Goal: Obtain resource: Download file/media

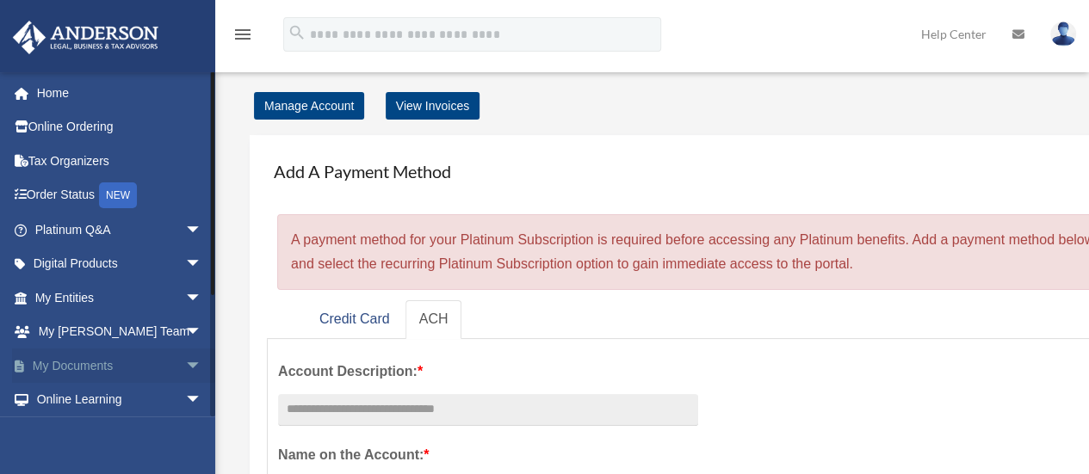
click at [81, 364] on link "My Documents arrow_drop_down" at bounding box center [120, 366] width 216 height 34
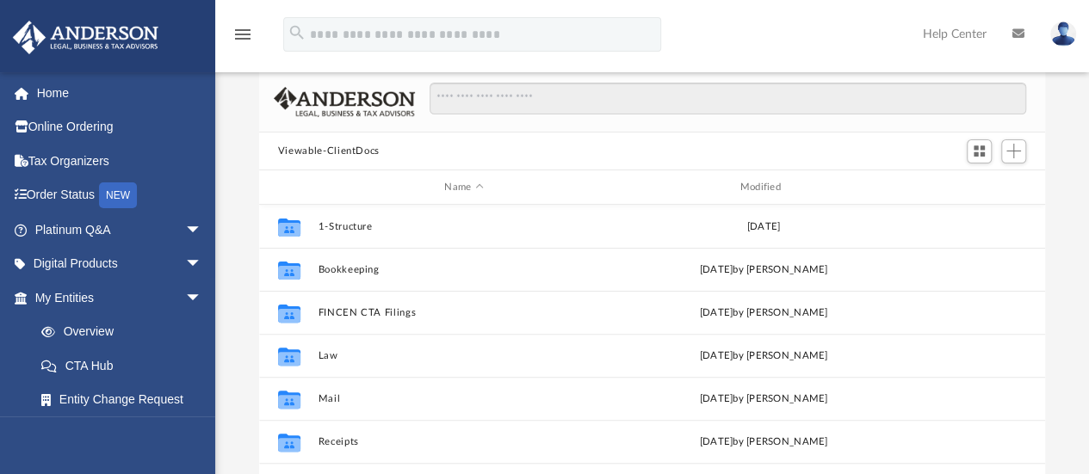
scroll to position [172, 0]
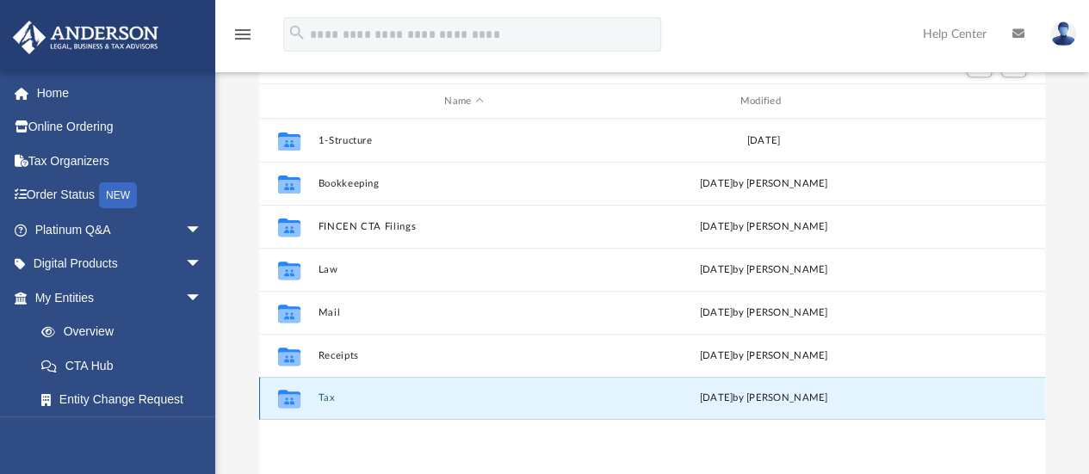
click at [319, 395] on button "Tax" at bounding box center [464, 398] width 292 height 11
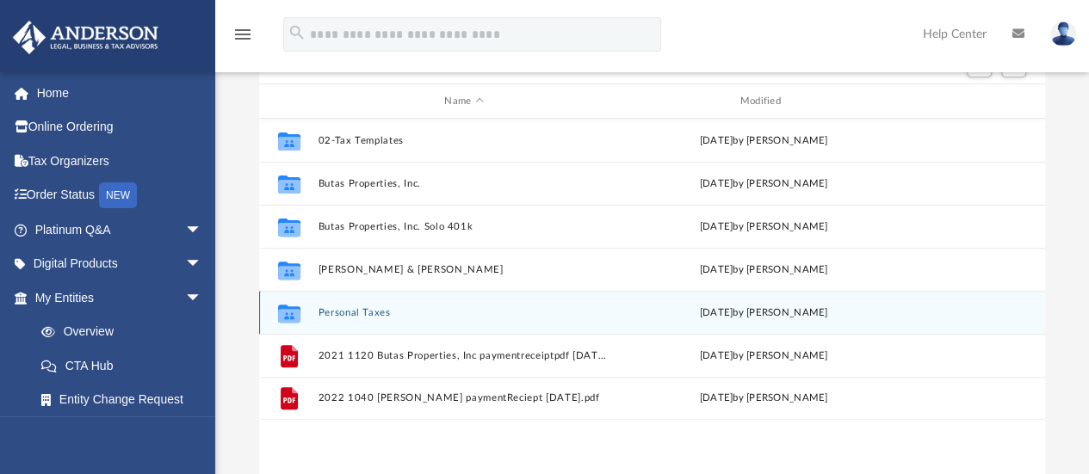
click at [349, 315] on button "Personal Taxes" at bounding box center [464, 312] width 292 height 11
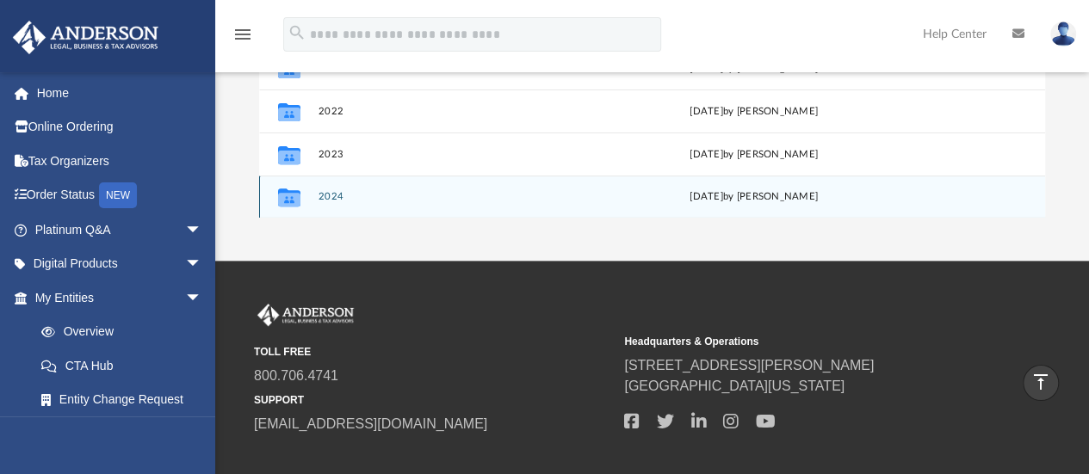
scroll to position [344, 0]
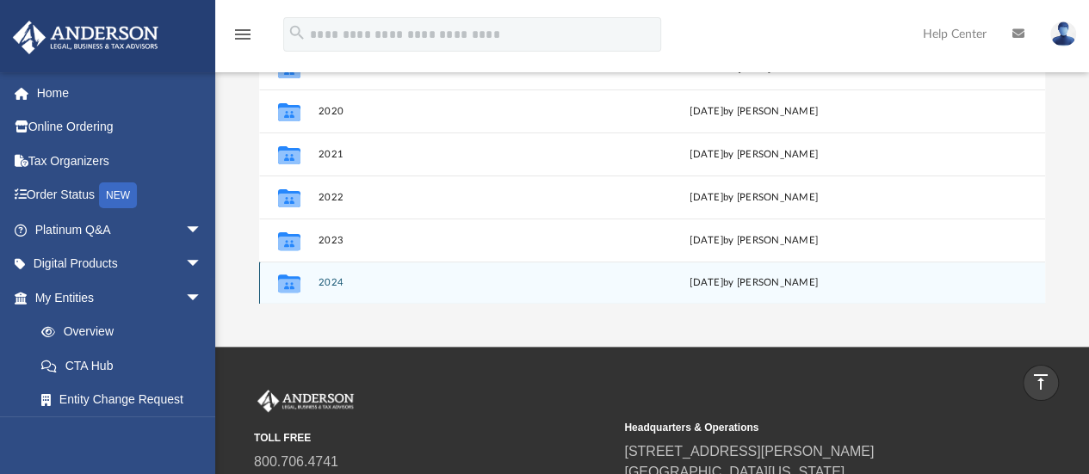
click at [327, 281] on button "2024" at bounding box center [461, 283] width 286 height 11
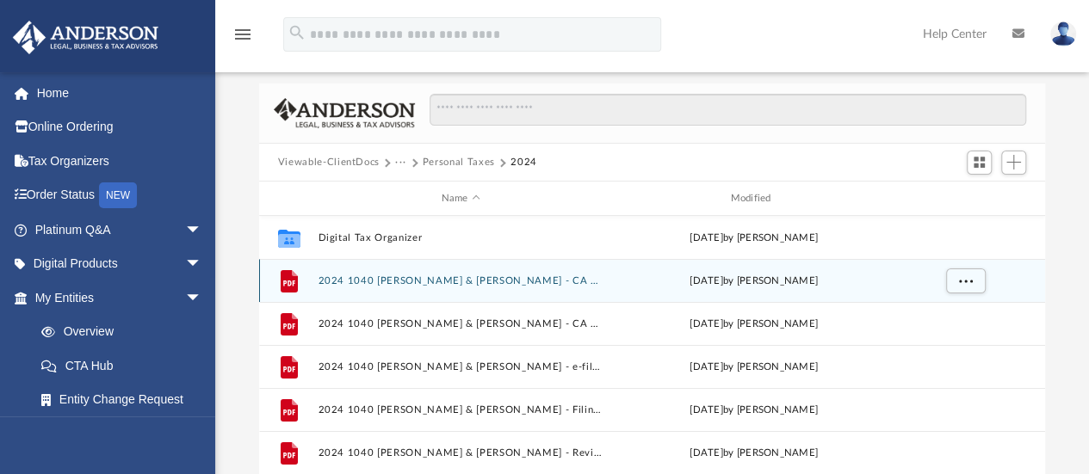
scroll to position [29, 0]
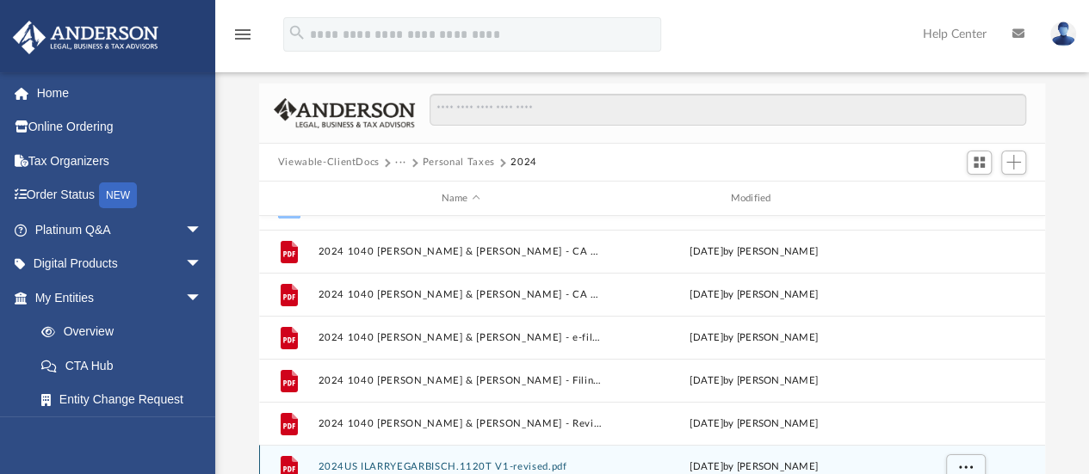
click at [448, 465] on button "2024US ILARRYEGARBISCH.1120T V1-revised.pdf" at bounding box center [461, 466] width 286 height 11
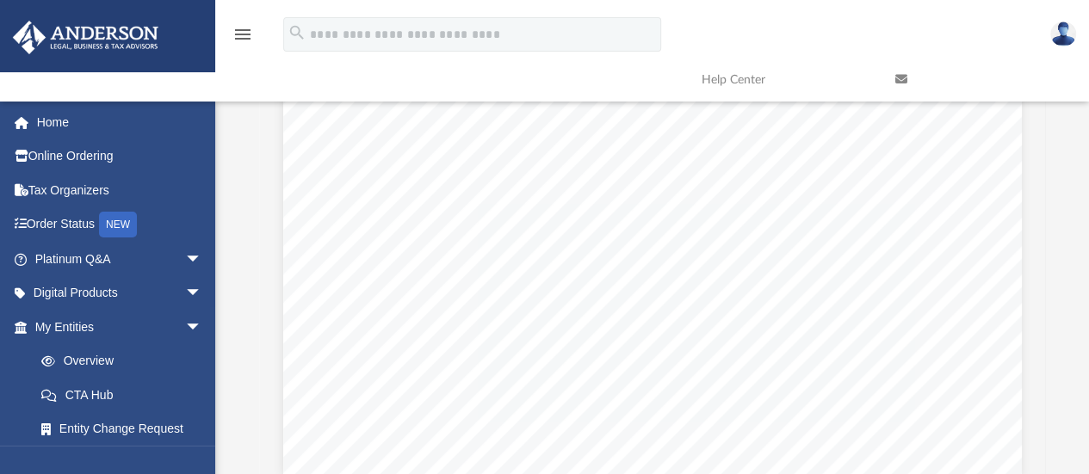
scroll to position [11359, 0]
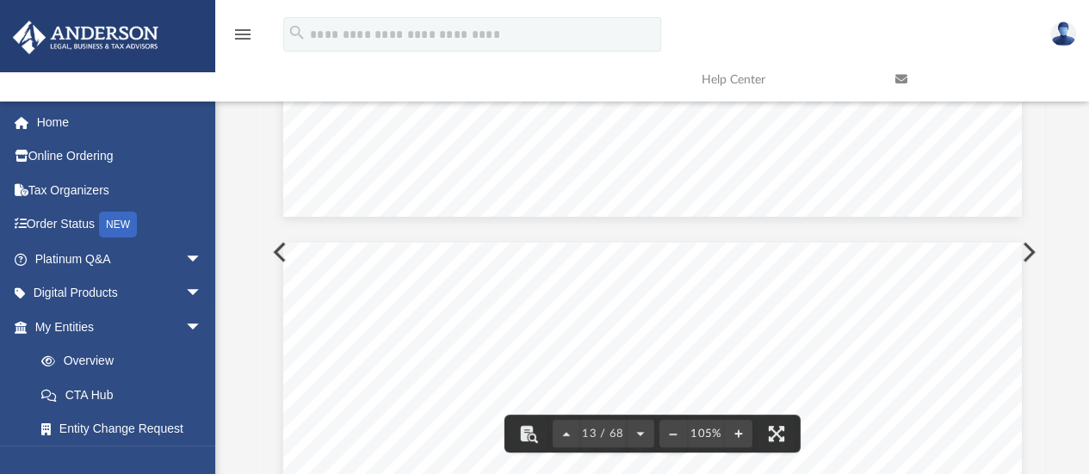
drag, startPoint x: 654, startPoint y: 299, endPoint x: 583, endPoint y: 324, distance: 75.1
click at [583, 324] on span "beginning" at bounding box center [578, 326] width 42 height 9
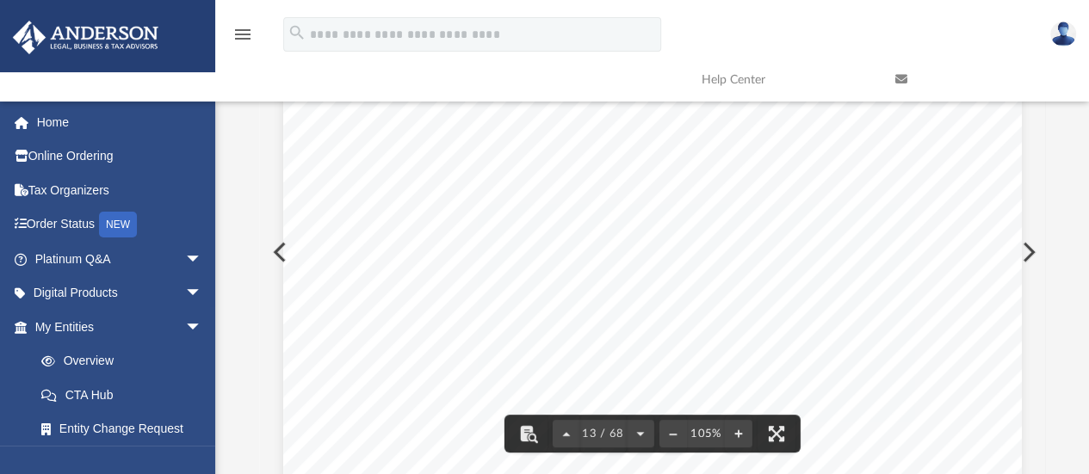
scroll to position [11789, 0]
click at [770, 430] on button "File preview" at bounding box center [776, 434] width 38 height 38
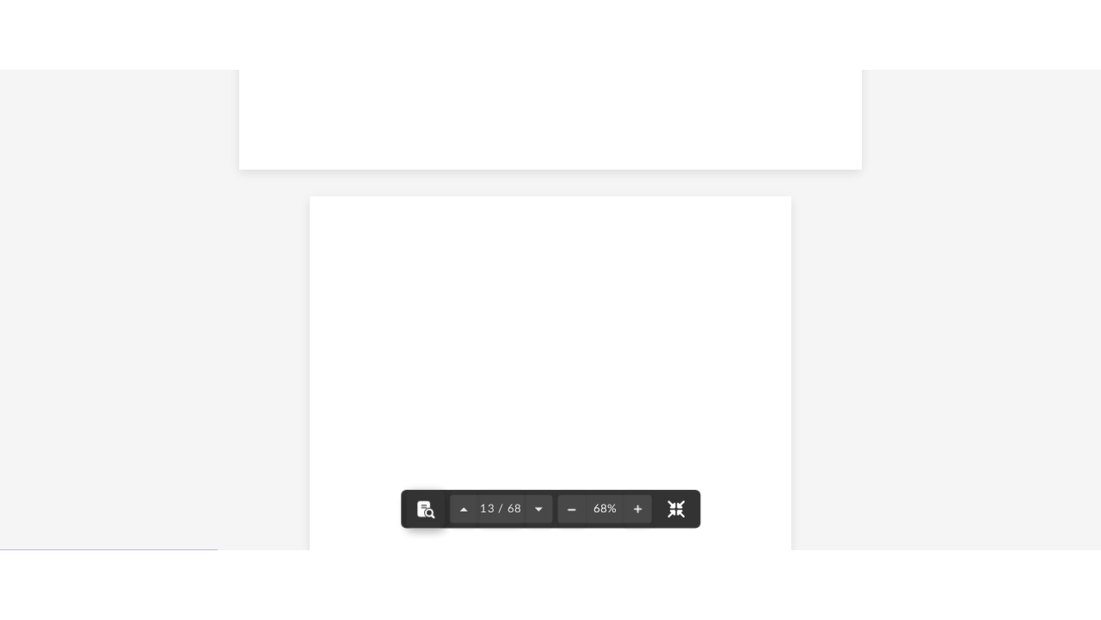
scroll to position [7553, 0]
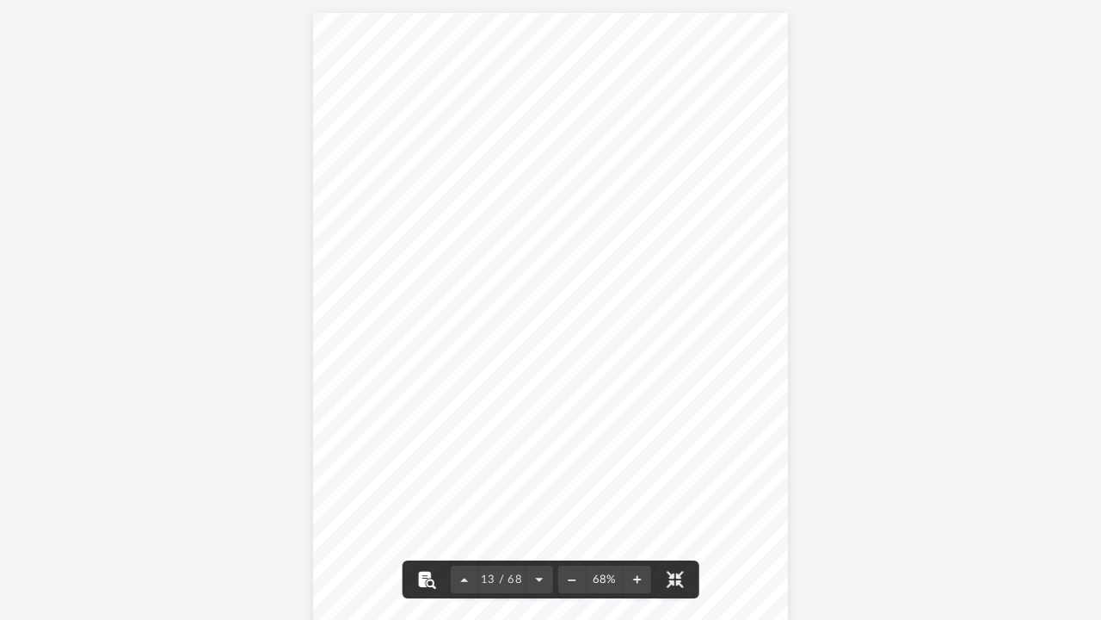
click at [429, 473] on button "File preview" at bounding box center [427, 579] width 38 height 38
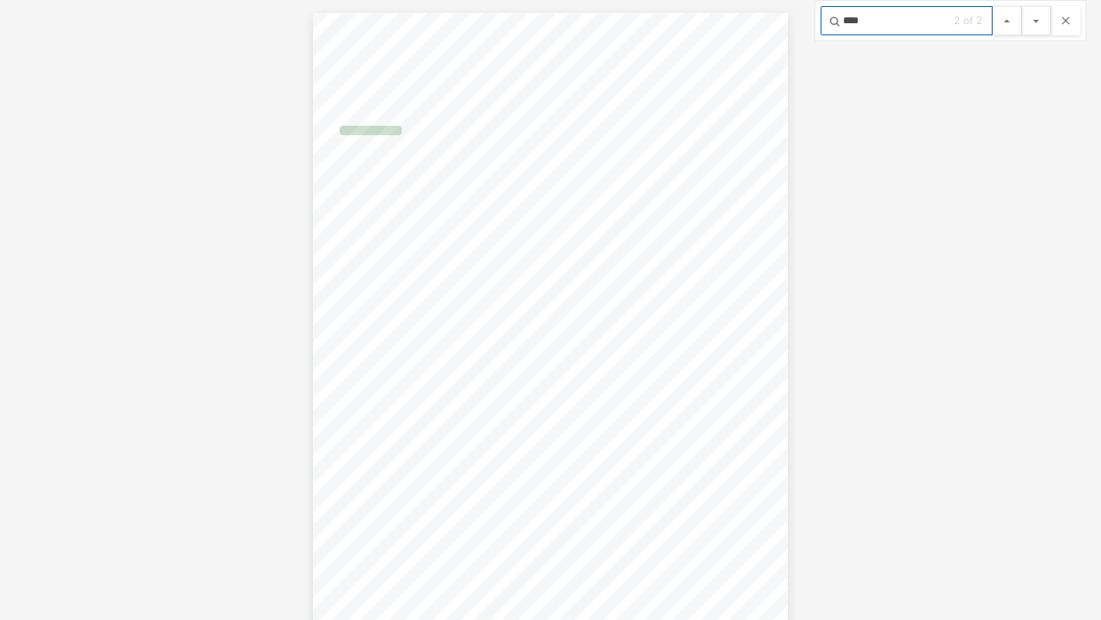
scroll to position [15551, 0]
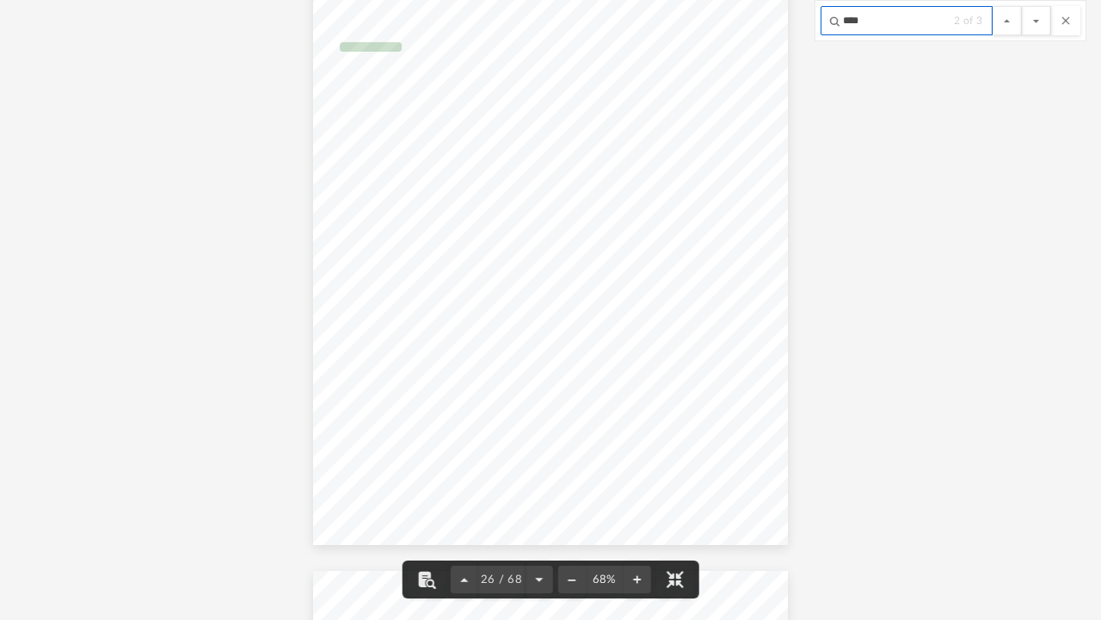
type input "****"
click at [376, 83] on span "NORTHERN" at bounding box center [385, 84] width 44 height 8
drag, startPoint x: 356, startPoint y: 83, endPoint x: 404, endPoint y: 80, distance: 48.3
click at [404, 80] on div "403512 [DATE] Your social security number 2 CAUTION 20 22 21 a. b. (1) (1) (2) …" at bounding box center [551, 236] width 476 height 615
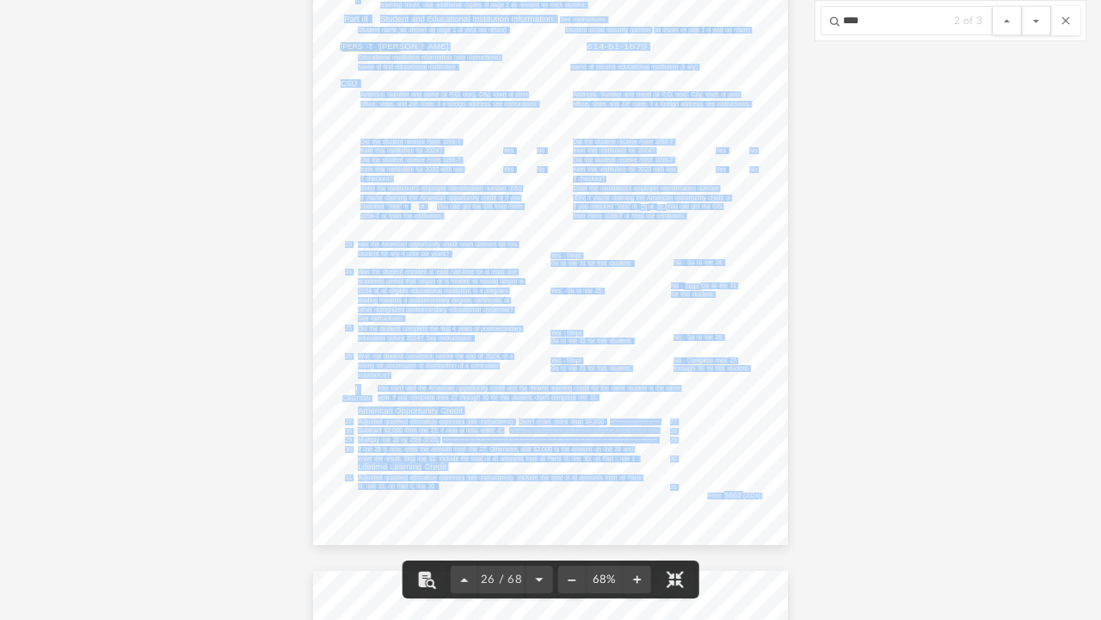
click at [464, 122] on div "403512 [DATE] Your social security number 2 CAUTION 20 22 21 a. b. (1) (1) (2) …" at bounding box center [551, 236] width 476 height 615
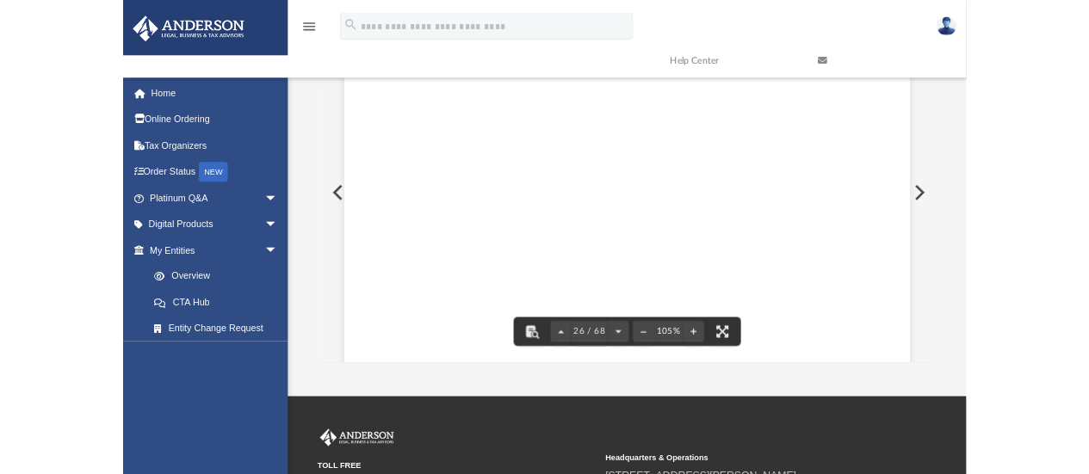
scroll to position [23663, 0]
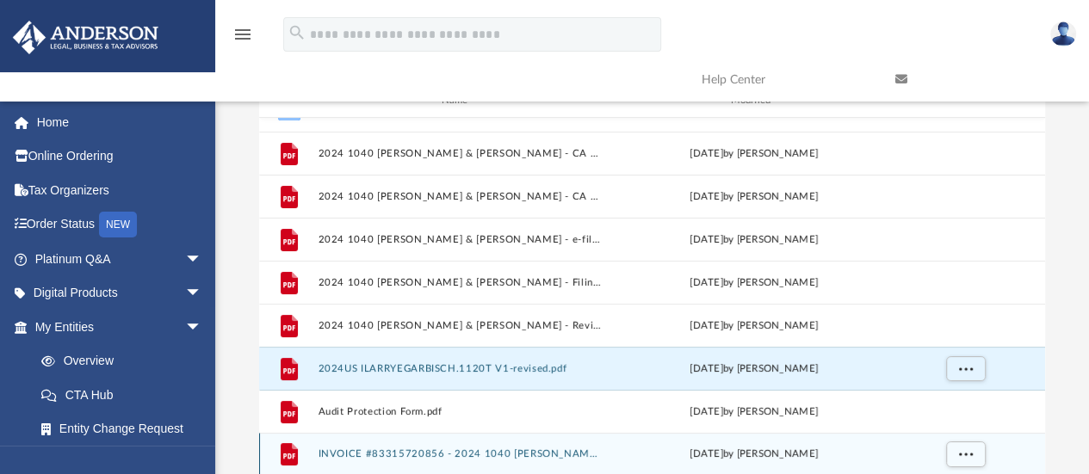
click at [441, 447] on div "File INVOICE #83315720856 - 2024 1040 [PERSON_NAME] & [PERSON_NAME].pdf [DATE] …" at bounding box center [652, 454] width 786 height 43
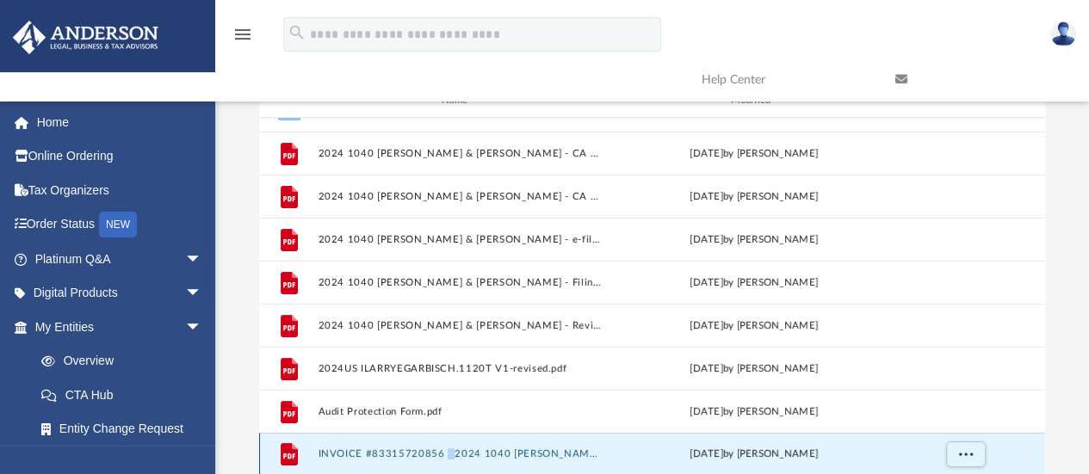
click at [441, 447] on div "File INVOICE #83315720856 - 2024 1040 [PERSON_NAME] & [PERSON_NAME].pdf [DATE] …" at bounding box center [652, 454] width 786 height 43
click at [337, 449] on button "INVOICE #83315720856 - 2024 1040 [PERSON_NAME] & [PERSON_NAME].pdf" at bounding box center [461, 454] width 286 height 11
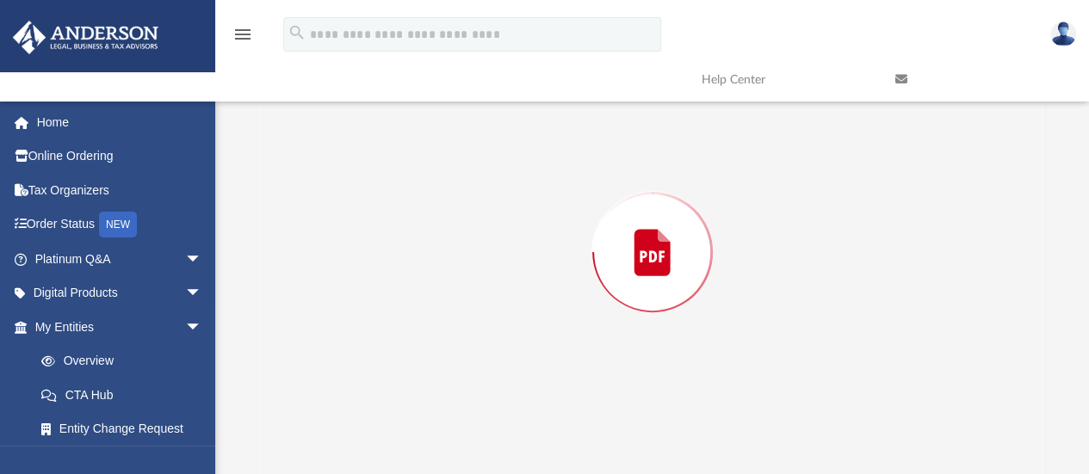
click at [337, 449] on div "Preview" at bounding box center [652, 252] width 786 height 444
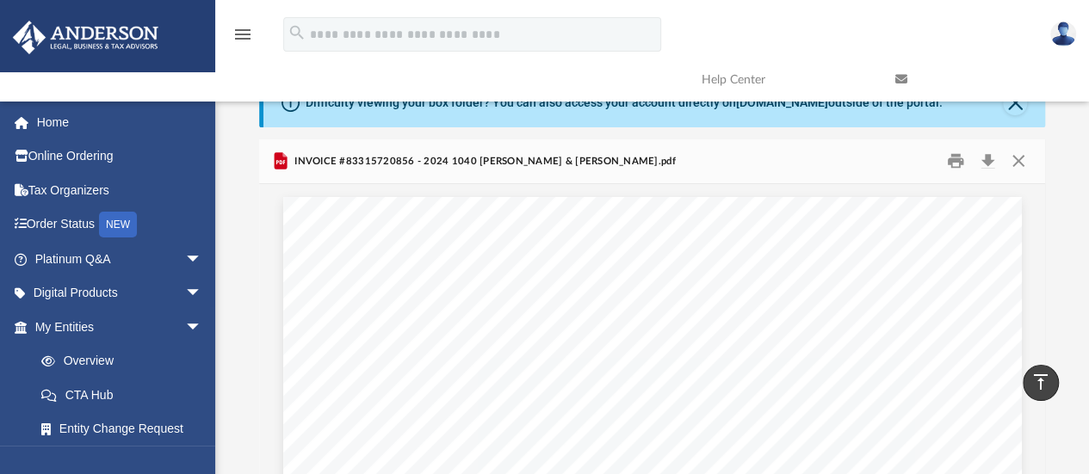
scroll to position [0, 0]
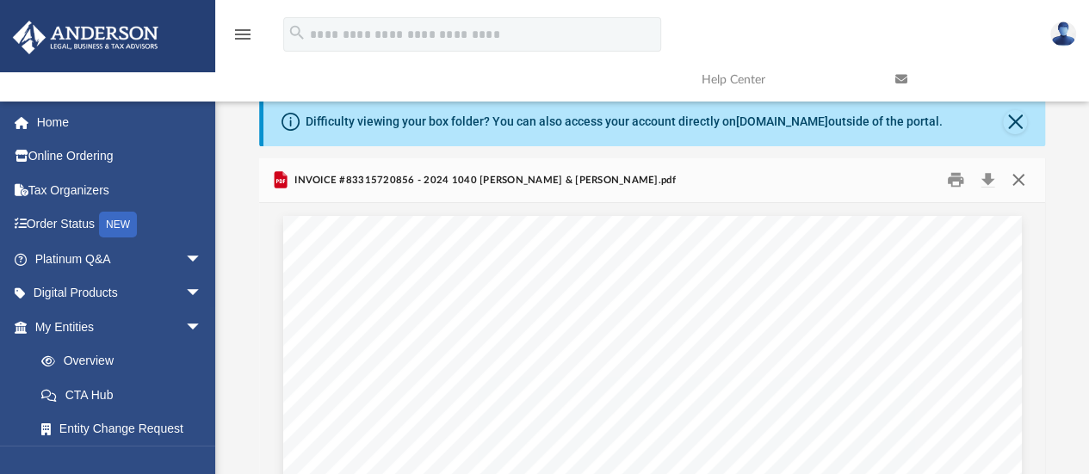
click at [1013, 182] on button "Close" at bounding box center [1017, 180] width 31 height 27
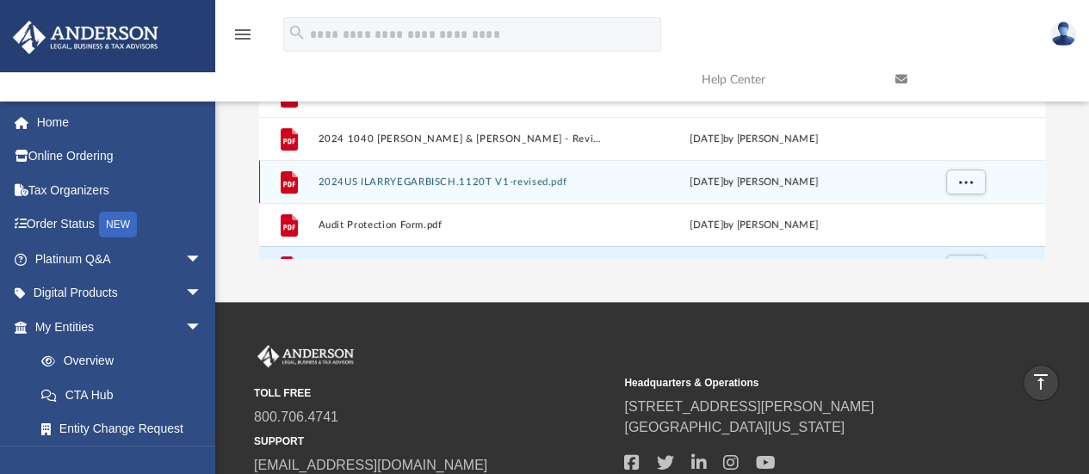
click at [413, 176] on button "2024US ILARRYEGARBISCH.1120T V1-revised.pdf" at bounding box center [461, 181] width 286 height 11
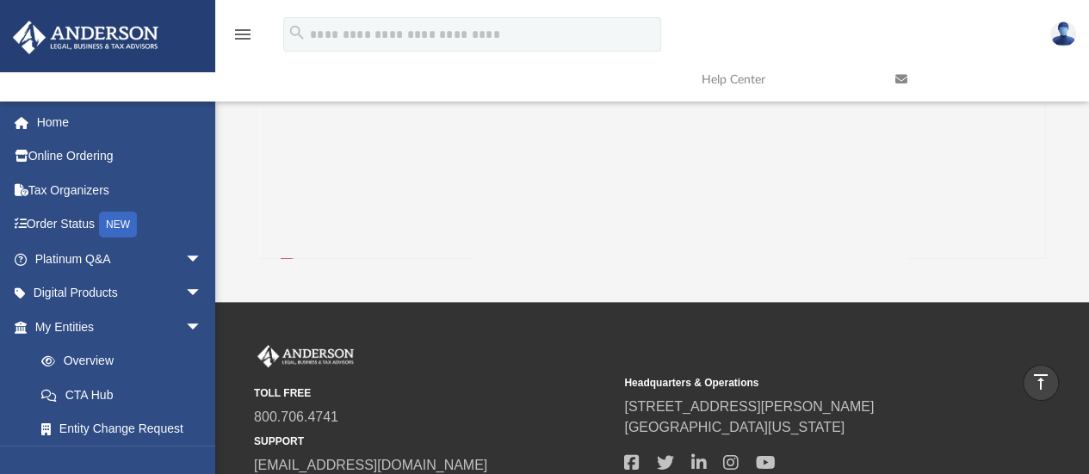
scroll to position [173, 0]
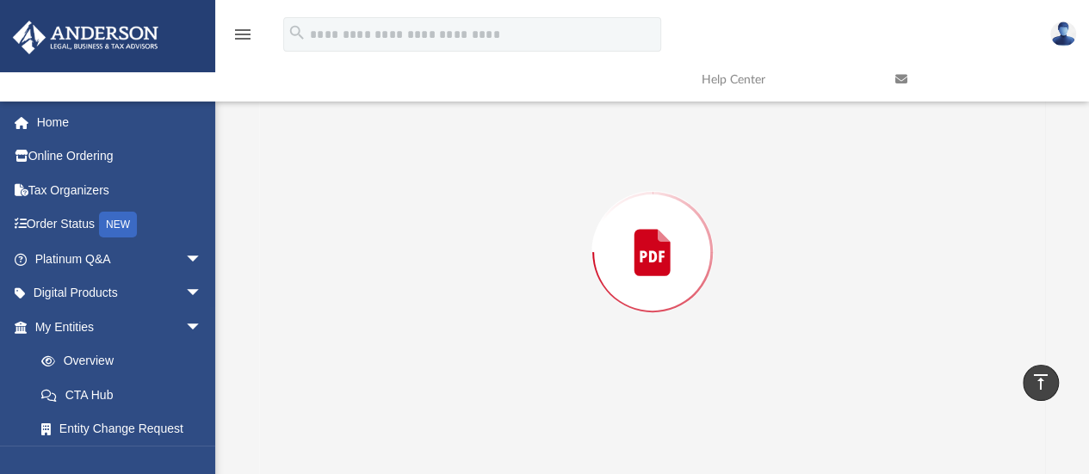
click at [413, 176] on div "Preview" at bounding box center [652, 252] width 786 height 444
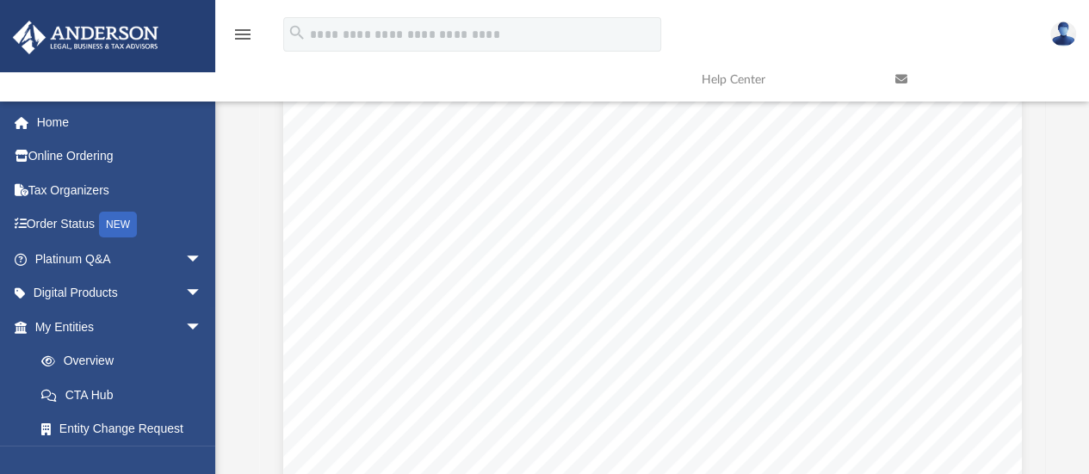
scroll to position [23664, 0]
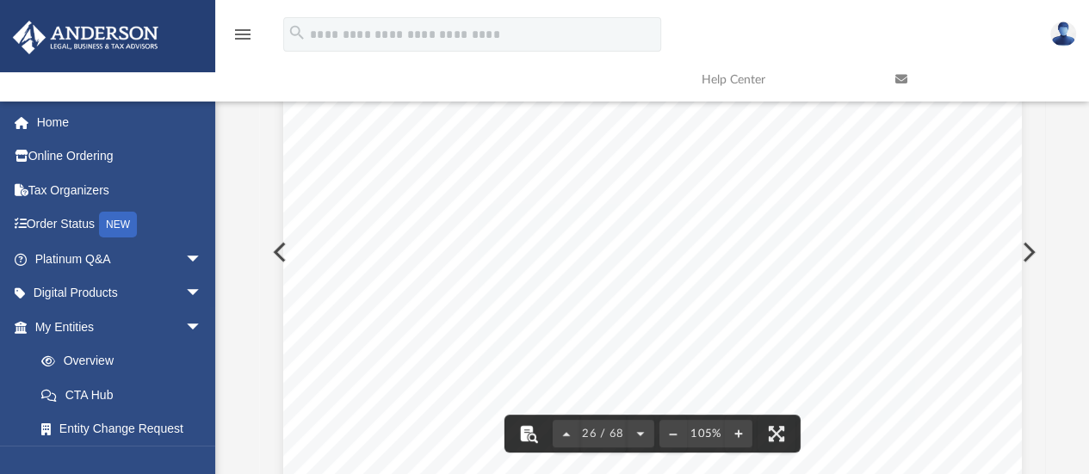
click at [525, 433] on button "File preview" at bounding box center [528, 434] width 38 height 38
click at [405, 339] on span "NORDOFF" at bounding box center [407, 341] width 59 height 12
click at [404, 340] on span "NORDOFF" at bounding box center [407, 341] width 59 height 12
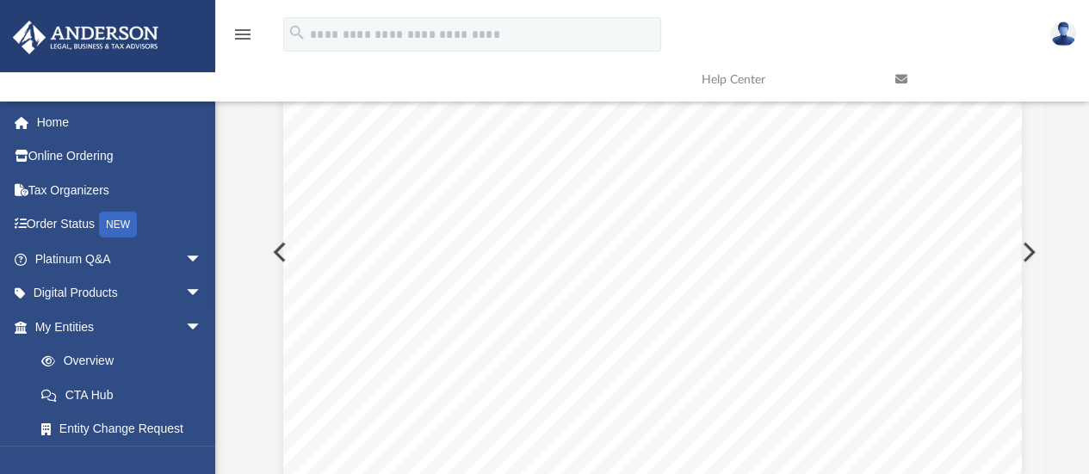
click at [518, 361] on span "identification" at bounding box center [520, 359] width 55 height 9
